Goal: Transaction & Acquisition: Purchase product/service

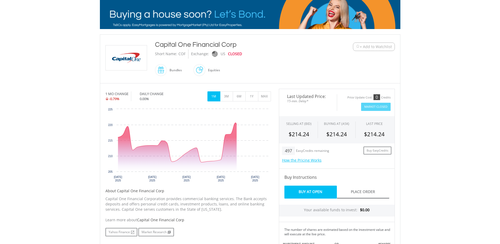
scroll to position [106, 0]
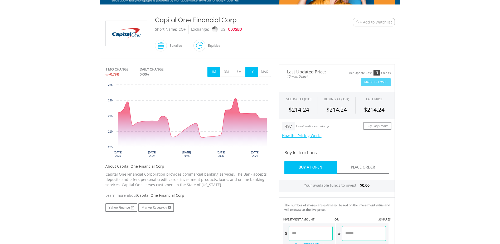
click at [251, 74] on button "1Y" at bounding box center [252, 72] width 13 height 10
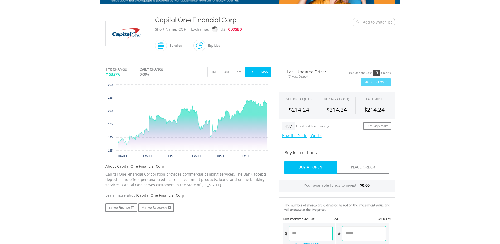
click at [262, 70] on button "MAX" at bounding box center [264, 72] width 13 height 10
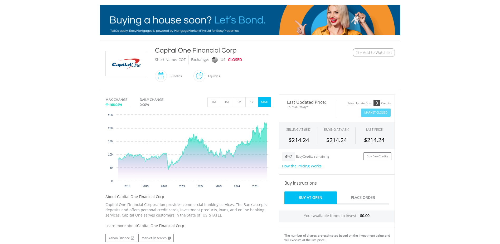
scroll to position [35, 0]
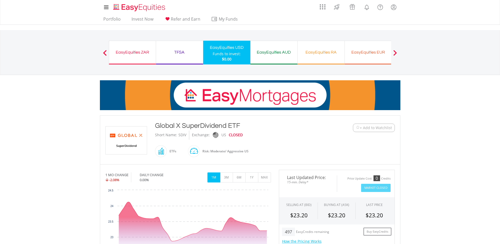
drag, startPoint x: 85, startPoint y: 102, endPoint x: 84, endPoint y: 105, distance: 2.8
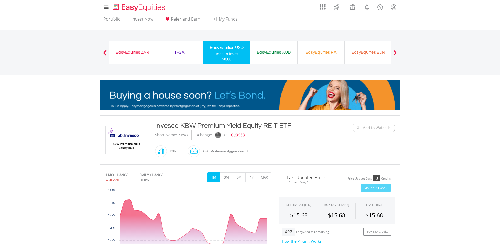
drag, startPoint x: 188, startPoint y: 135, endPoint x: 178, endPoint y: 135, distance: 9.5
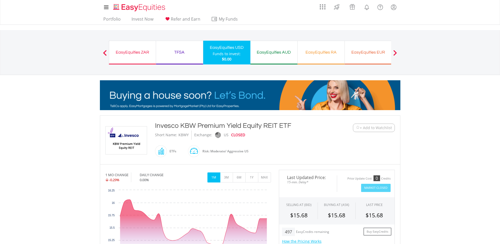
click at [179, 135] on div "KBWY" at bounding box center [184, 134] width 10 height 9
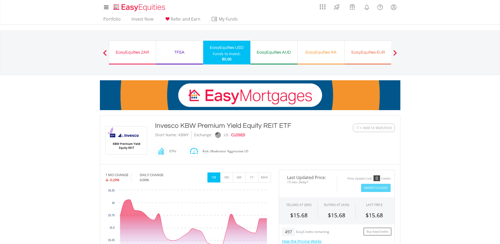
copy div "KBWY"
